Goal: Task Accomplishment & Management: Manage account settings

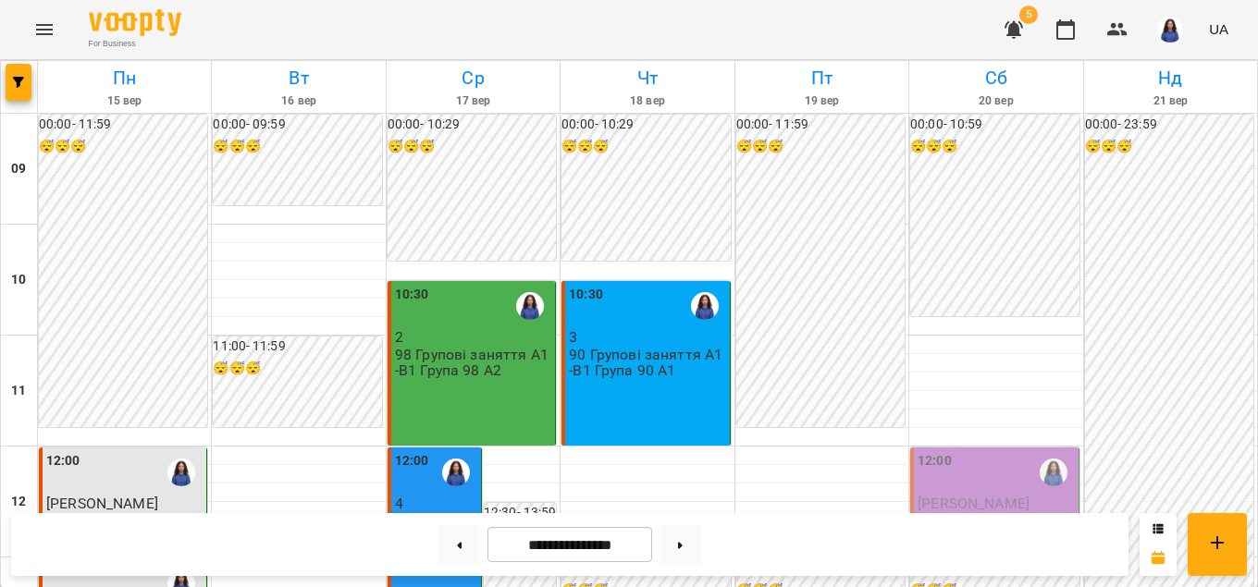
scroll to position [738, 0]
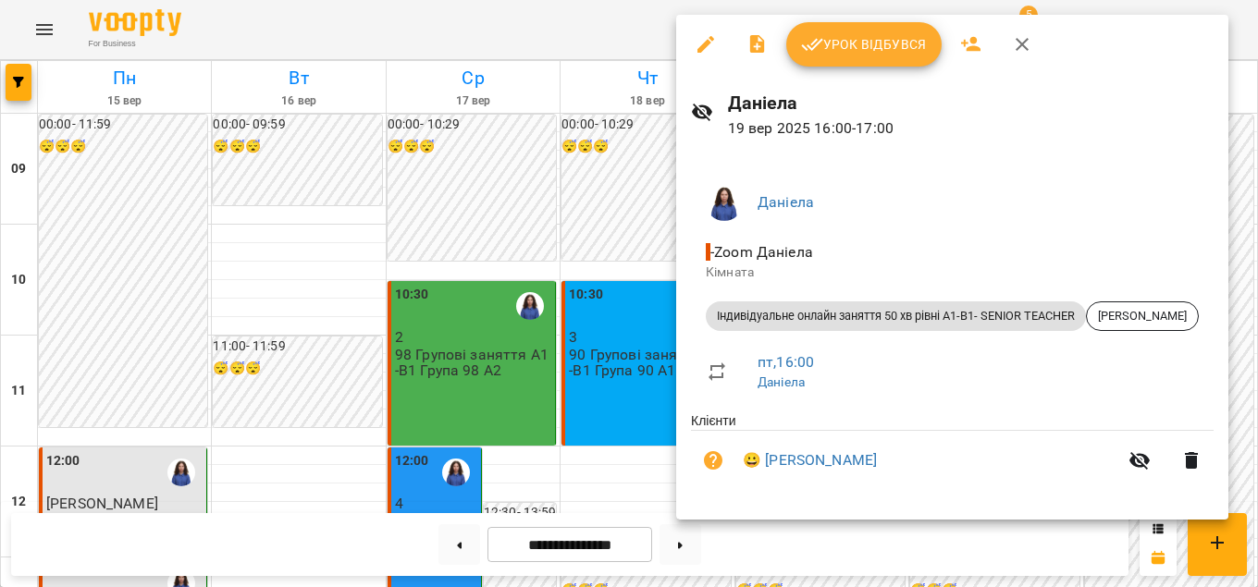
click at [837, 68] on div "Урок відбувся" at bounding box center [952, 44] width 552 height 59
click at [856, 44] on span "Урок відбувся" at bounding box center [864, 44] width 126 height 22
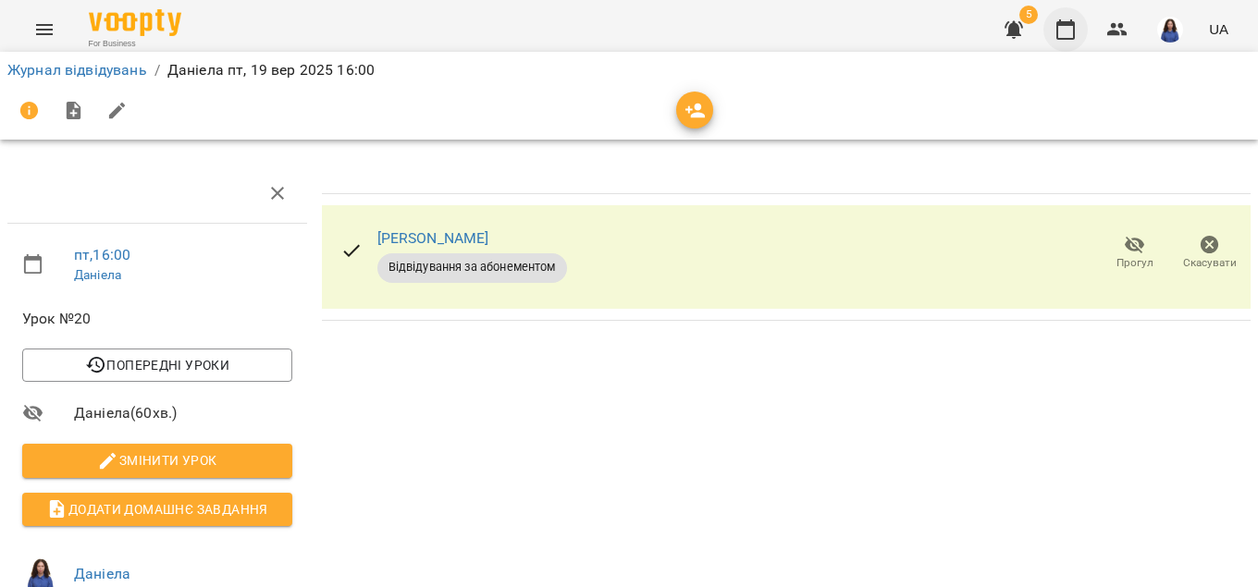
click at [1063, 32] on icon "button" at bounding box center [1065, 29] width 22 height 22
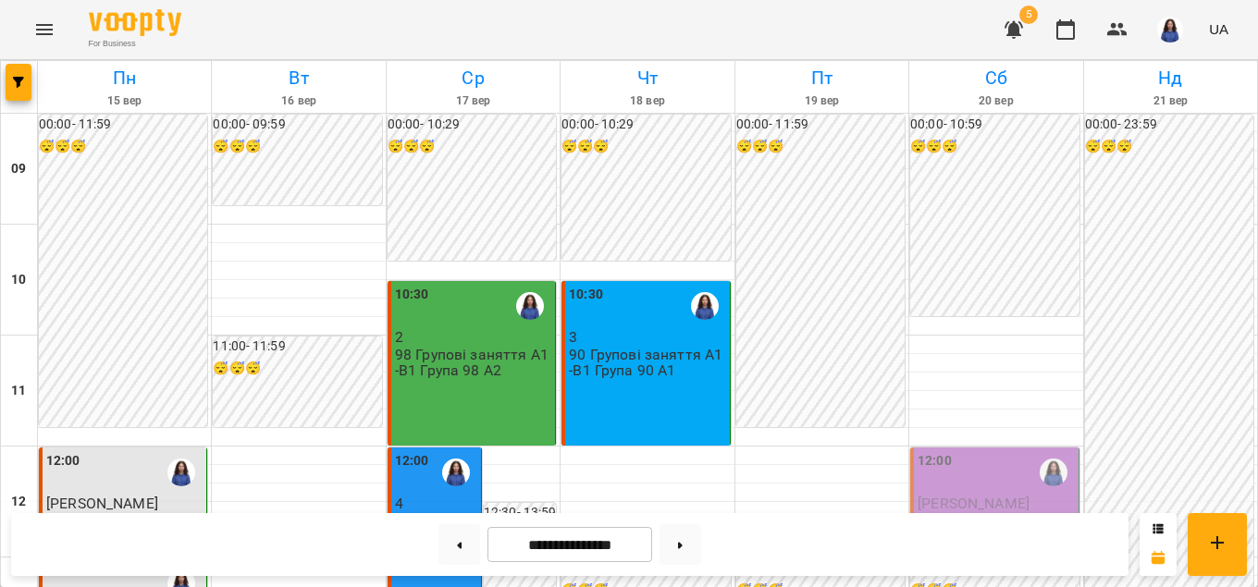
scroll to position [844, 0]
click at [1015, 26] on icon "button" at bounding box center [1013, 30] width 18 height 18
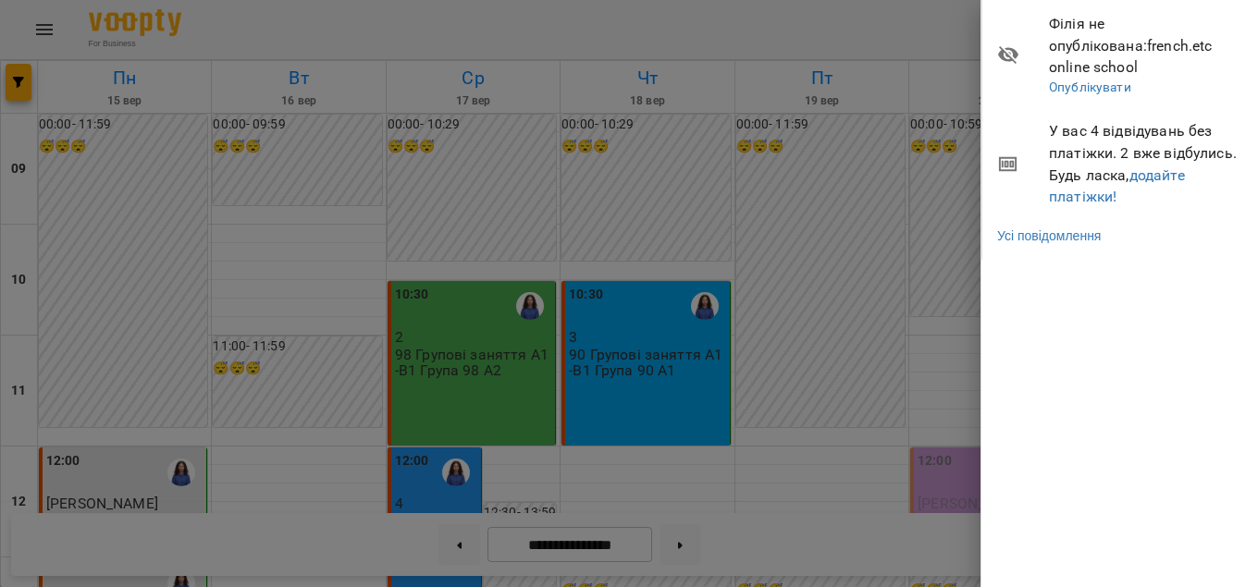
click at [859, 278] on div at bounding box center [629, 293] width 1258 height 587
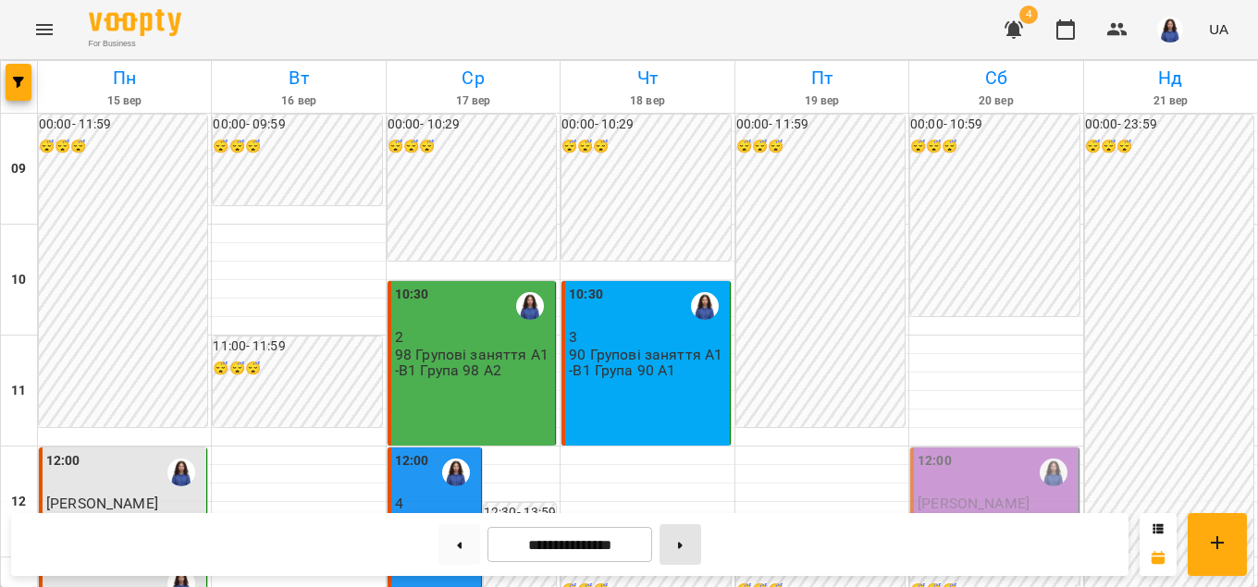
click at [683, 547] on icon at bounding box center [680, 545] width 5 height 7
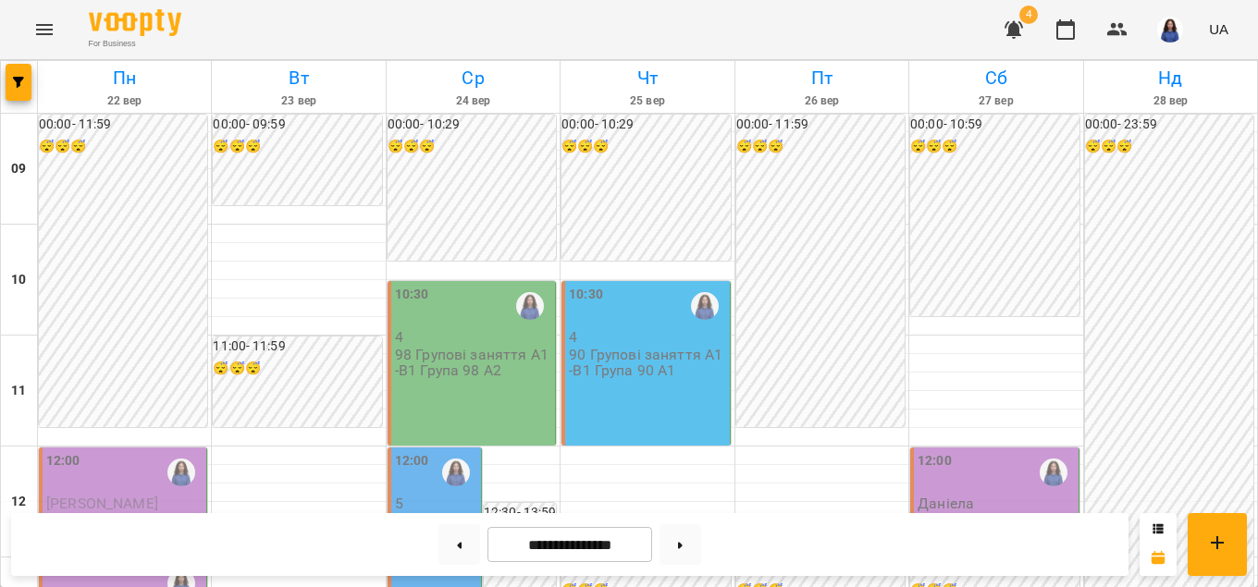
scroll to position [211, 0]
click at [471, 281] on div "10:30 4 98 Групові заняття А1-В1 Група 98 А2" at bounding box center [472, 363] width 168 height 165
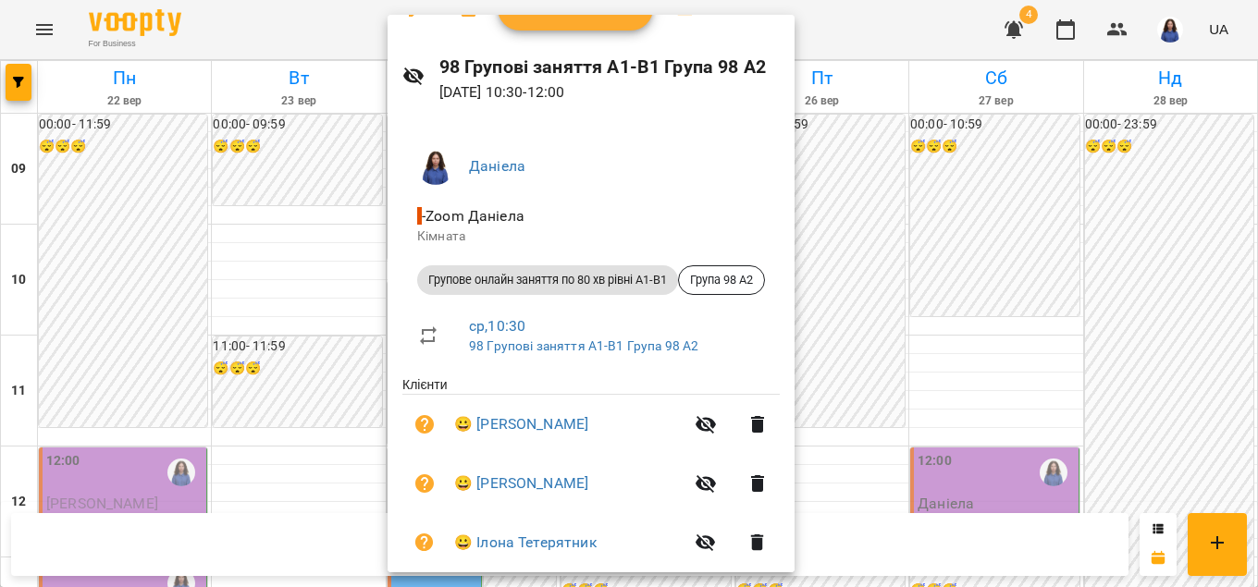
scroll to position [0, 0]
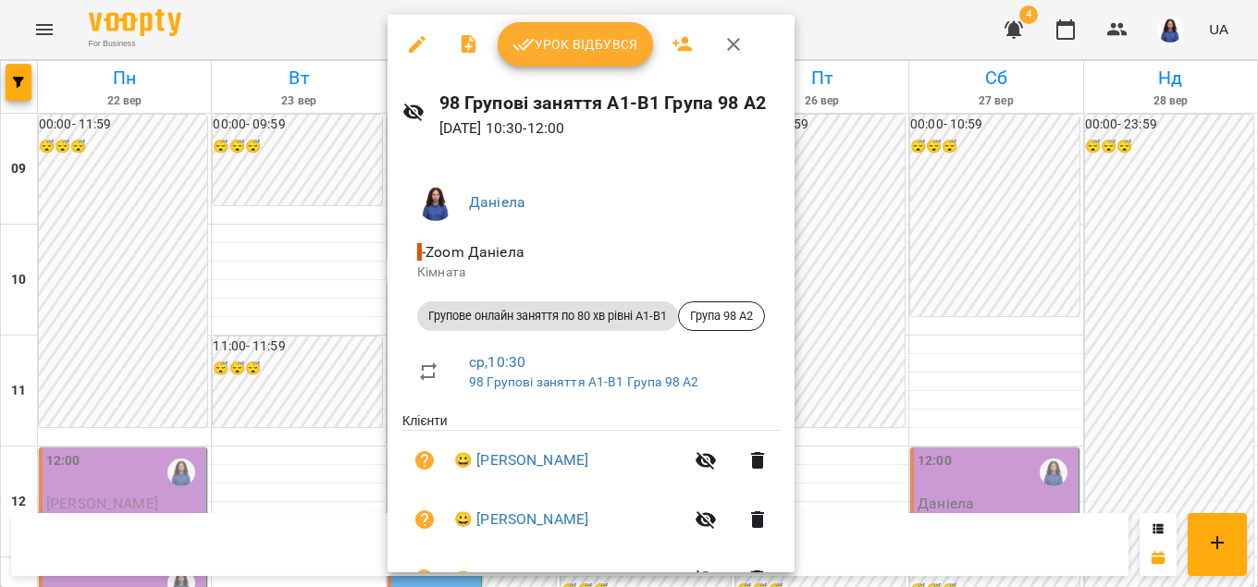
click at [311, 298] on div at bounding box center [629, 293] width 1258 height 587
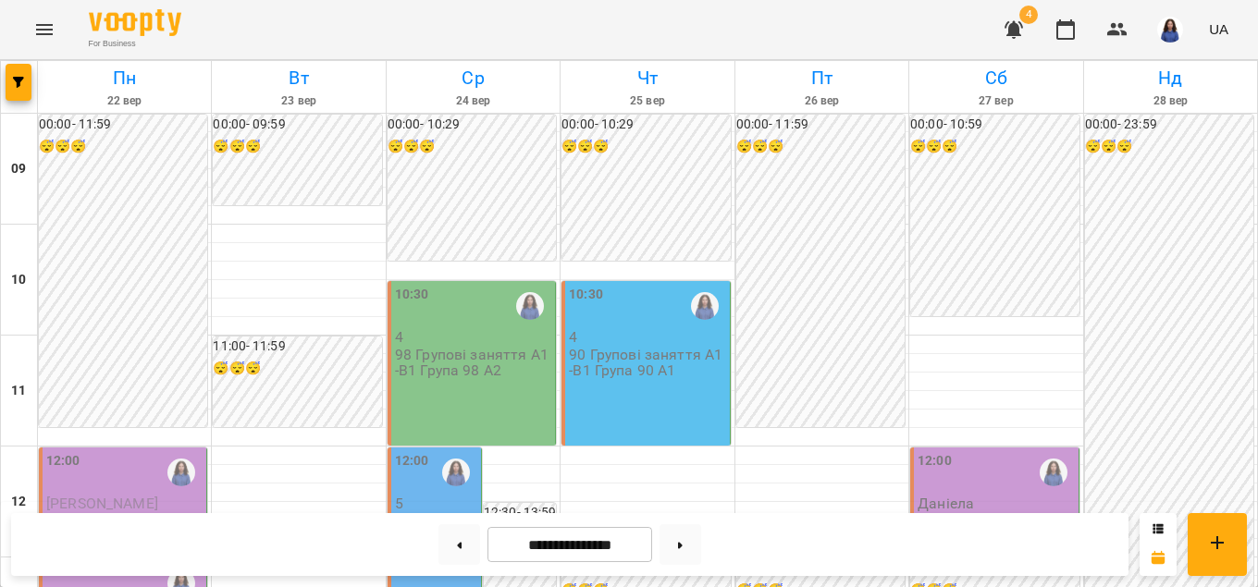
click at [447, 513] on p "17 Групові заняття А1-В1 Група 17 А1" at bounding box center [436, 545] width 82 height 64
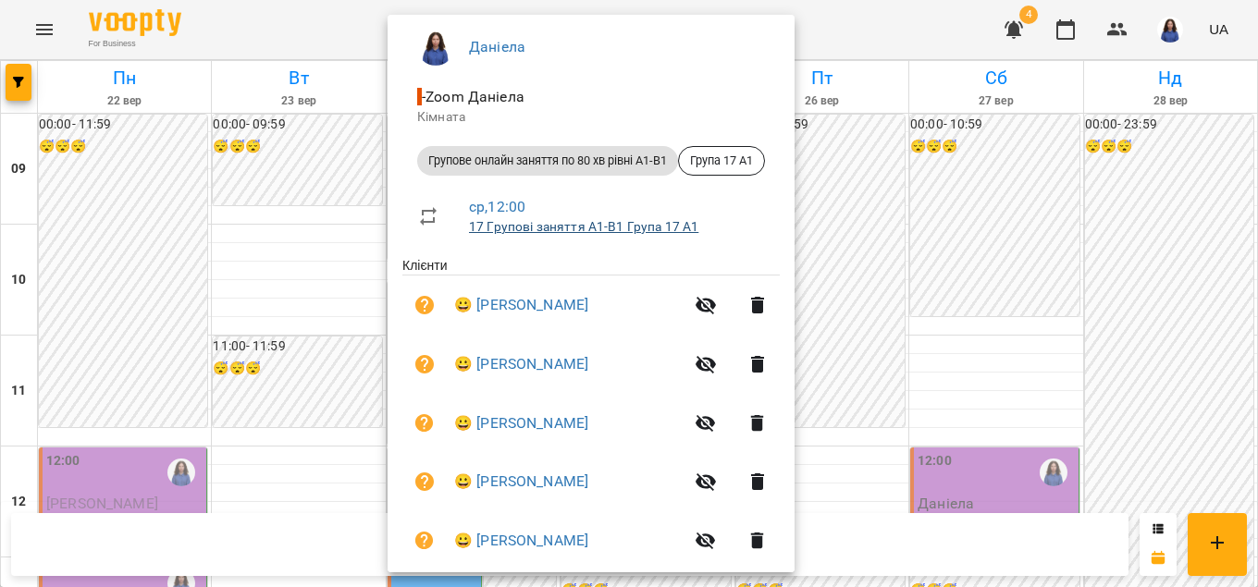
scroll to position [185, 0]
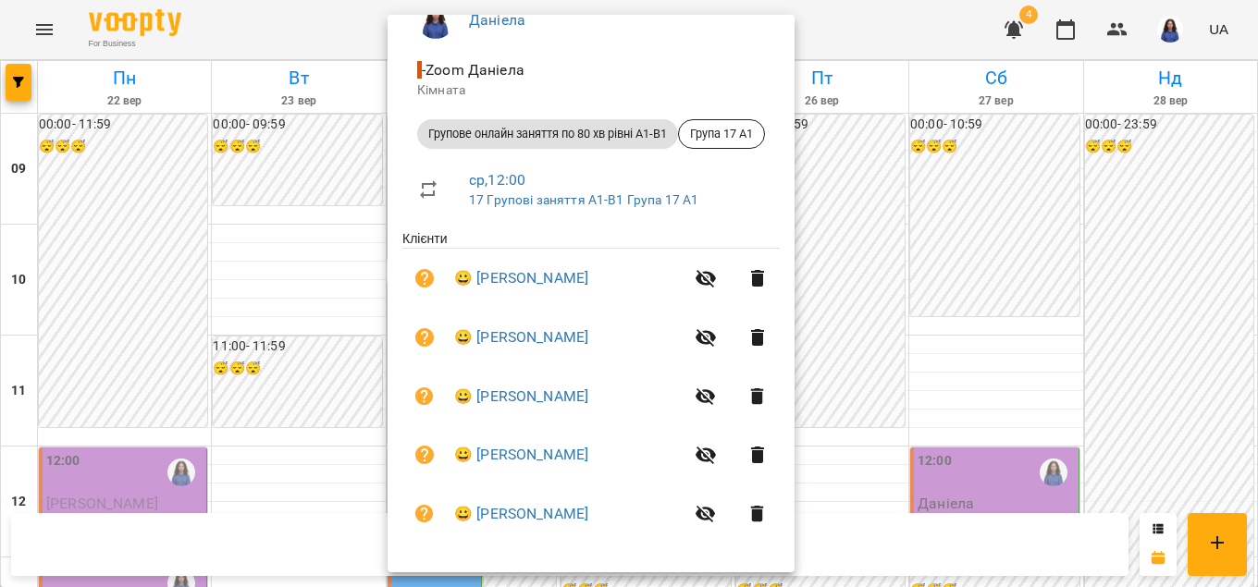
click at [269, 345] on div at bounding box center [629, 293] width 1258 height 587
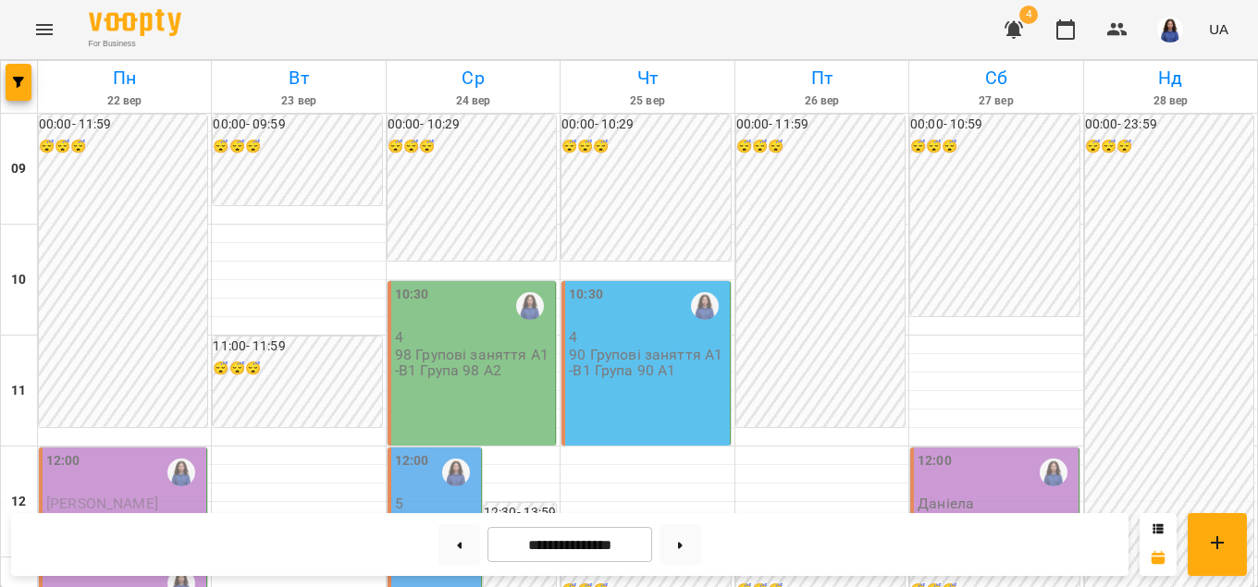
scroll to position [633, 0]
click at [453, 555] on button at bounding box center [459, 544] width 42 height 41
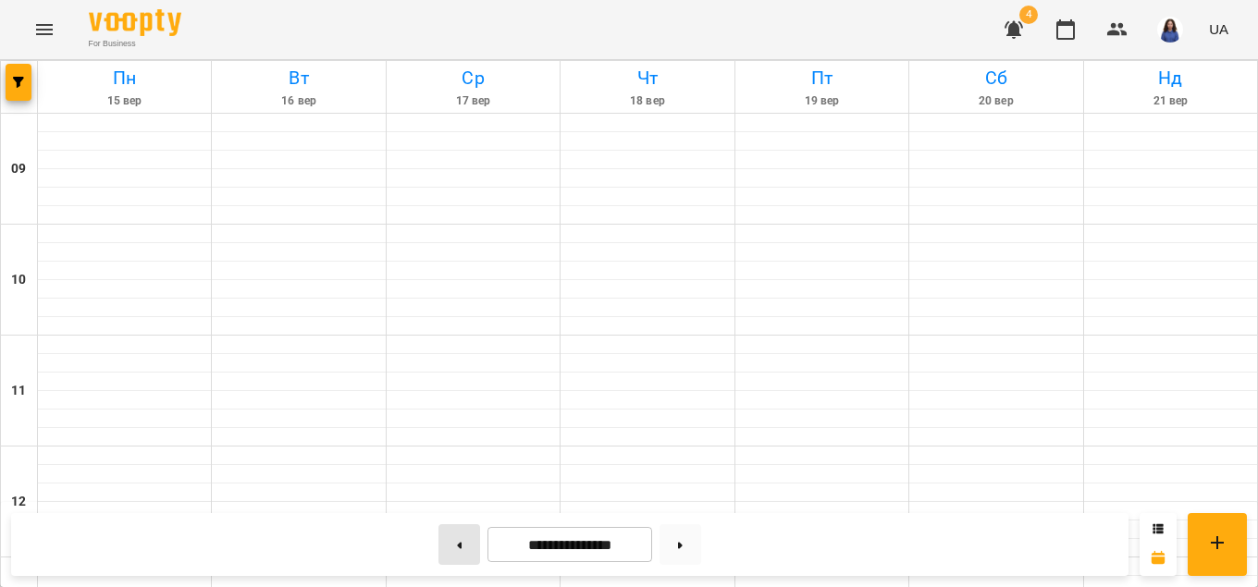
type input "**********"
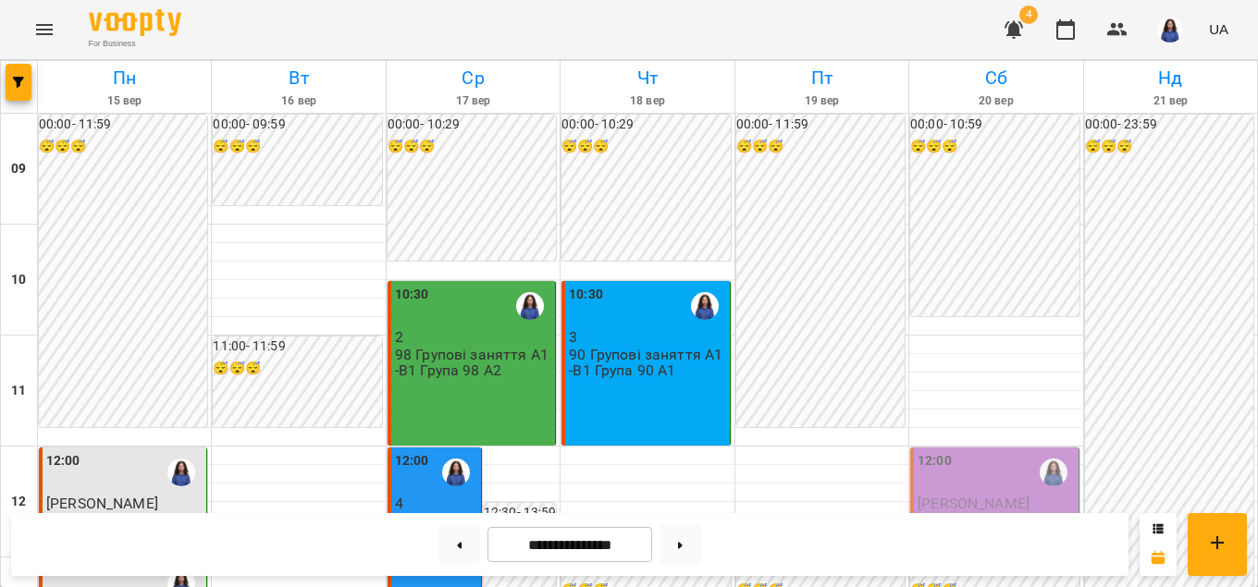
scroll to position [844, 0]
